Goal: Transaction & Acquisition: Purchase product/service

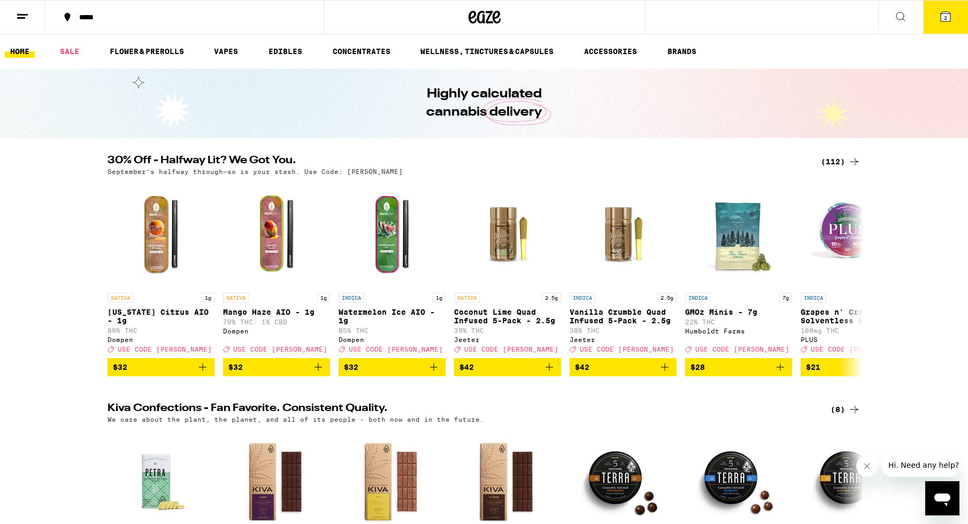
click at [824, 166] on div "(112)" at bounding box center [841, 161] width 40 height 13
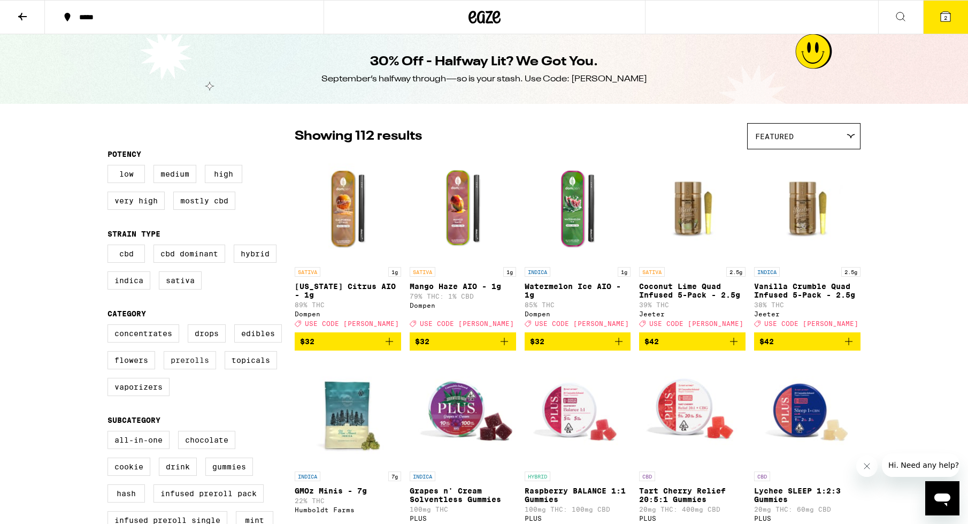
click at [190, 368] on label "Prerolls" at bounding box center [190, 360] width 52 height 18
click at [110, 326] on input "Prerolls" at bounding box center [110, 326] width 1 height 1
checkbox input "true"
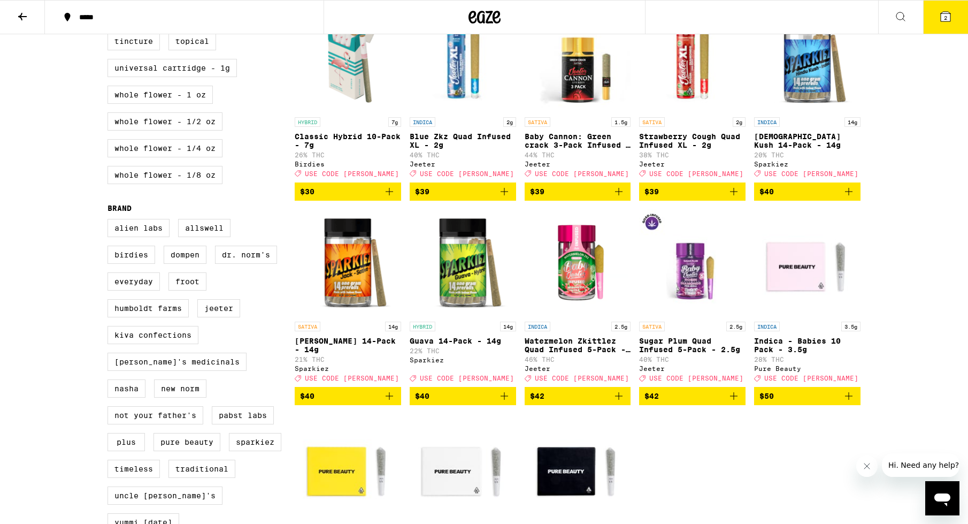
scroll to position [492, 0]
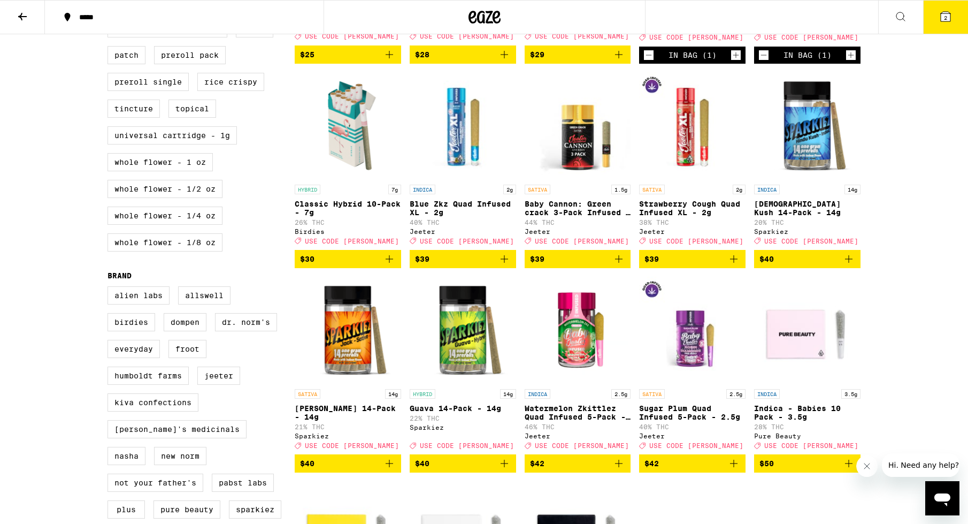
click at [819, 152] on img "Open page for Hindu Kush 14-Pack - 14g from Sparkiez" at bounding box center [807, 125] width 106 height 107
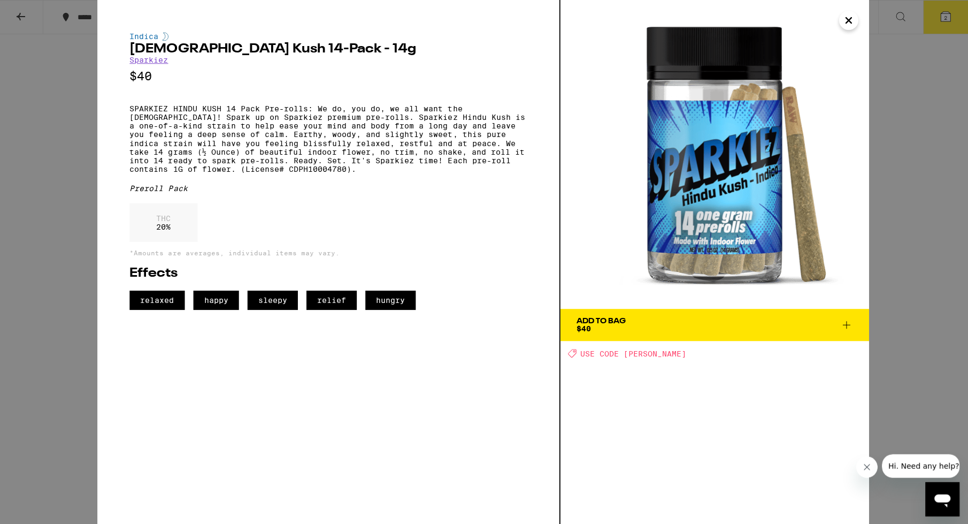
scroll to position [492, 0]
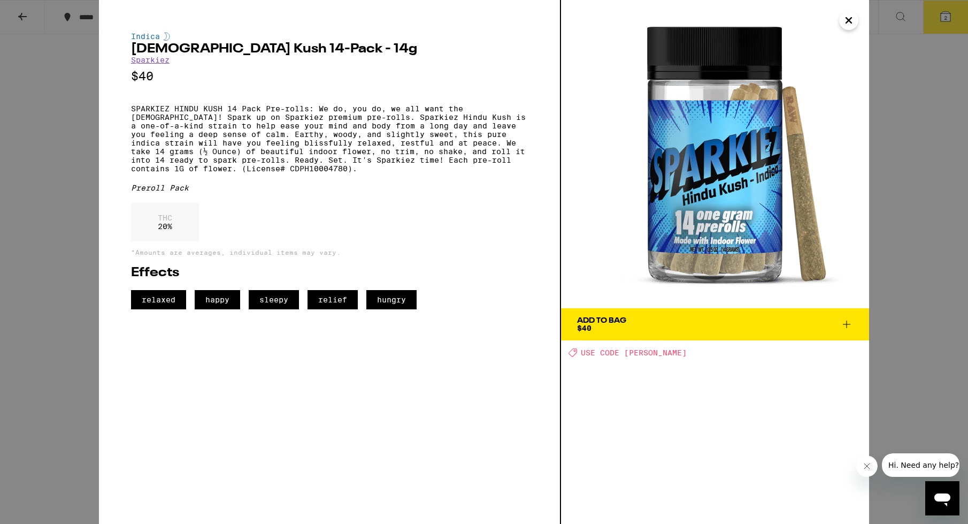
drag, startPoint x: 36, startPoint y: 64, endPoint x: 41, endPoint y: 19, distance: 44.6
click at [37, 62] on div "Indica [DEMOGRAPHIC_DATA] Kush 14-Pack - 14g Sparkiez $40 SPARKIEZ HINDU KUSH 1…" at bounding box center [484, 262] width 968 height 524
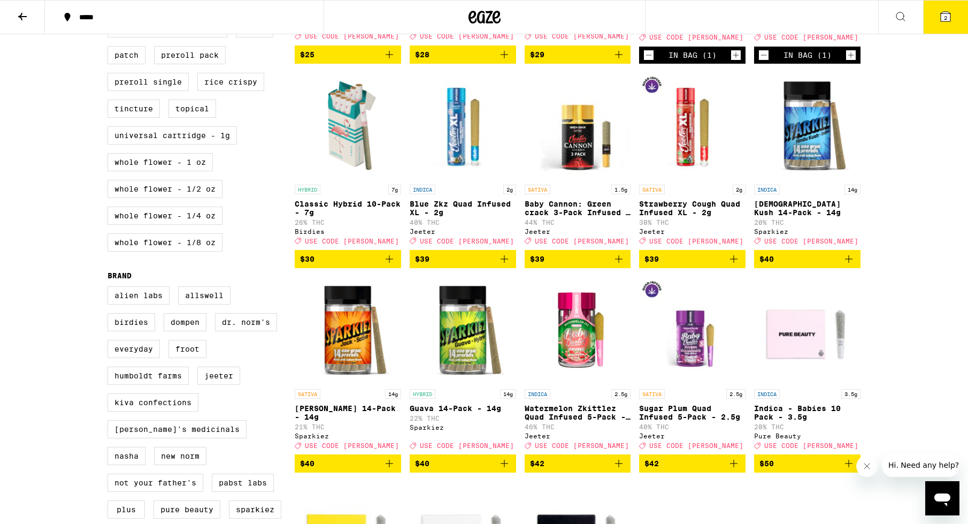
click at [22, 15] on icon at bounding box center [22, 16] width 13 height 13
